Goal: Task Accomplishment & Management: Use online tool/utility

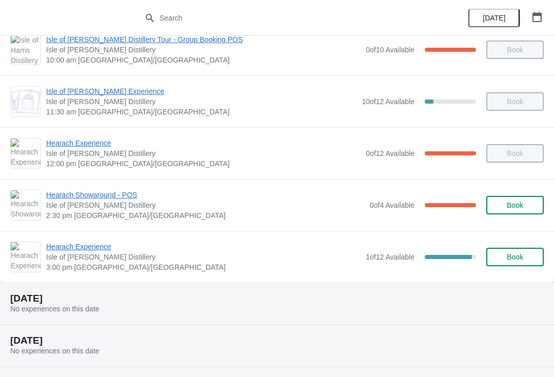
scroll to position [71, 0]
click at [99, 249] on span "Hearach Experience" at bounding box center [203, 246] width 314 height 10
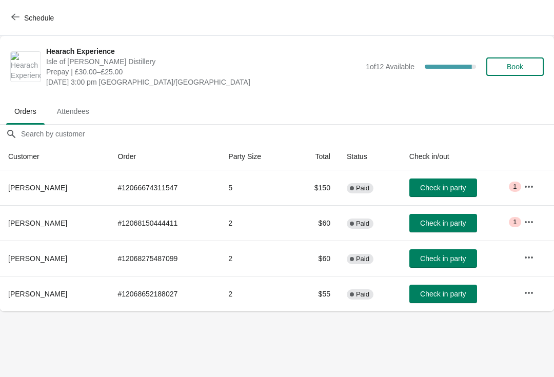
scroll to position [0, 1]
click at [17, 26] on button "Schedule" at bounding box center [33, 18] width 57 height 18
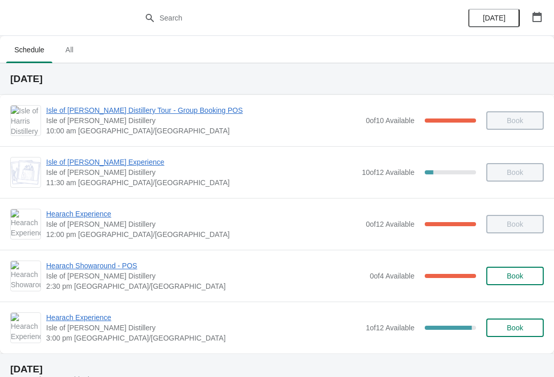
click at [102, 319] on span "Hearach Experience" at bounding box center [203, 317] width 314 height 10
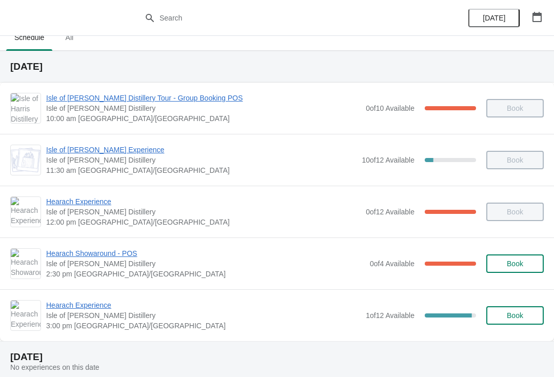
click at [94, 301] on span "Hearach Experience" at bounding box center [203, 305] width 314 height 10
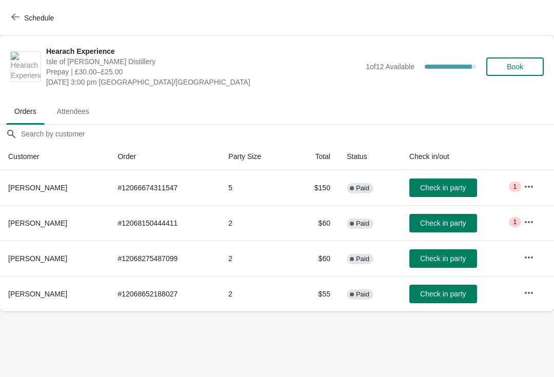
click at [445, 227] on span "Check in party" at bounding box center [443, 223] width 46 height 8
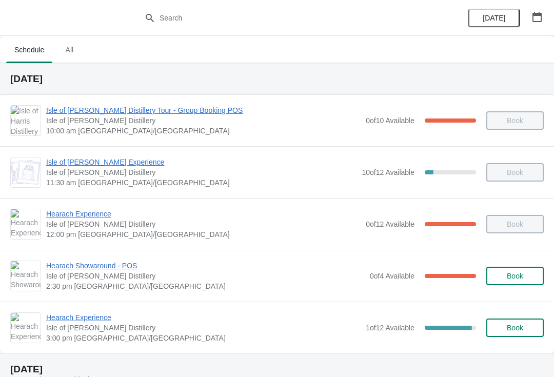
click at [89, 318] on span "Hearach Experience" at bounding box center [203, 317] width 314 height 10
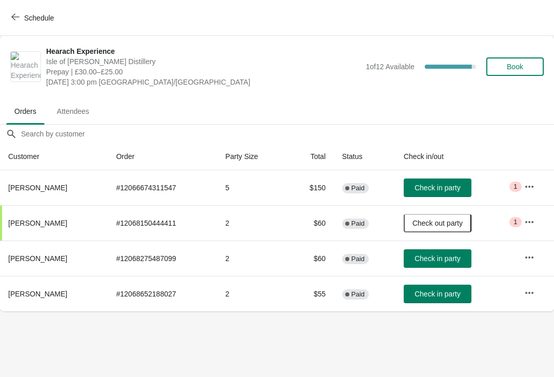
click at [439, 189] on span "Check in party" at bounding box center [437, 188] width 46 height 8
click at [435, 260] on span "Check in party" at bounding box center [437, 258] width 46 height 8
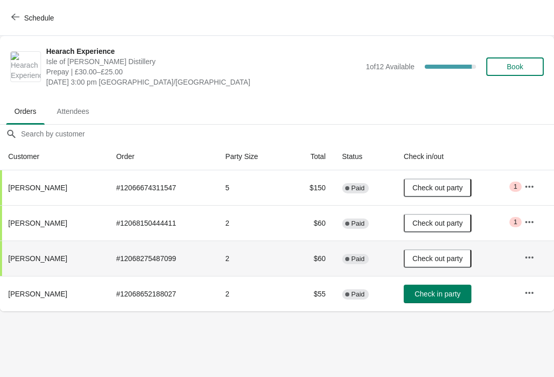
click at [536, 289] on button "button" at bounding box center [529, 292] width 18 height 18
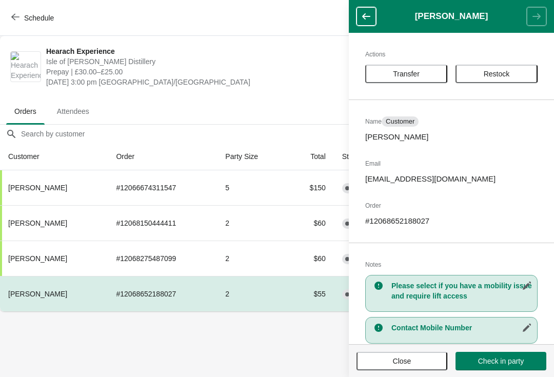
click at [407, 360] on span "Close" at bounding box center [402, 361] width 18 height 8
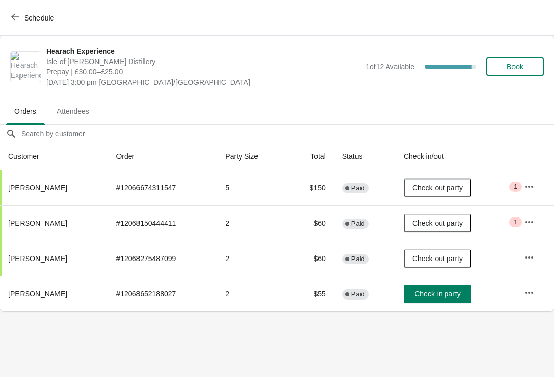
click at [445, 298] on button "Check in party" at bounding box center [437, 294] width 68 height 18
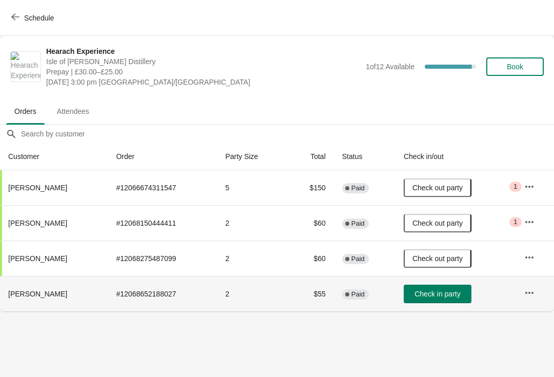
click at [443, 300] on button "Check in party" at bounding box center [437, 294] width 68 height 18
